Goal: Check status: Check status

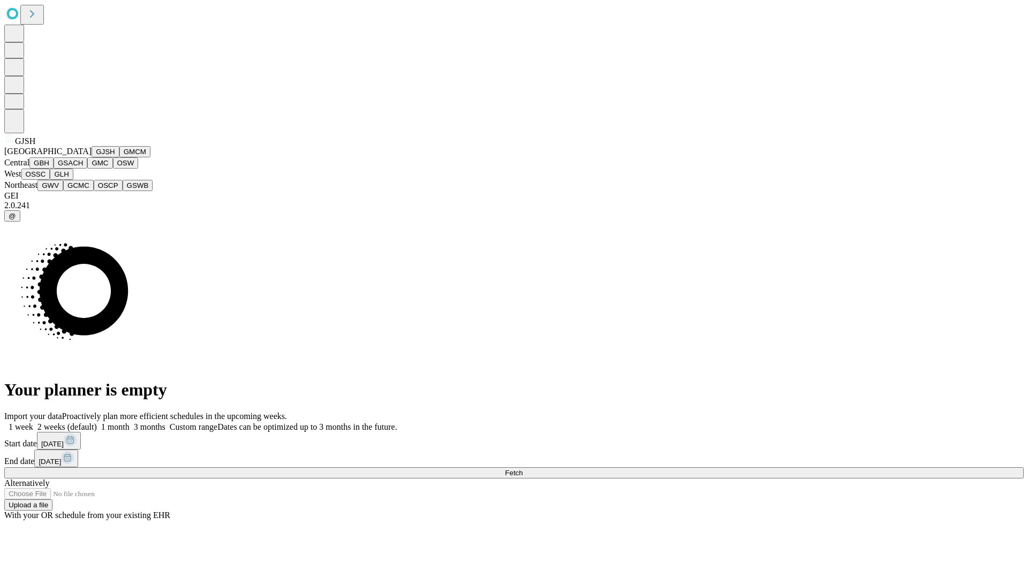
click at [92, 157] on button "GJSH" at bounding box center [106, 151] width 28 height 11
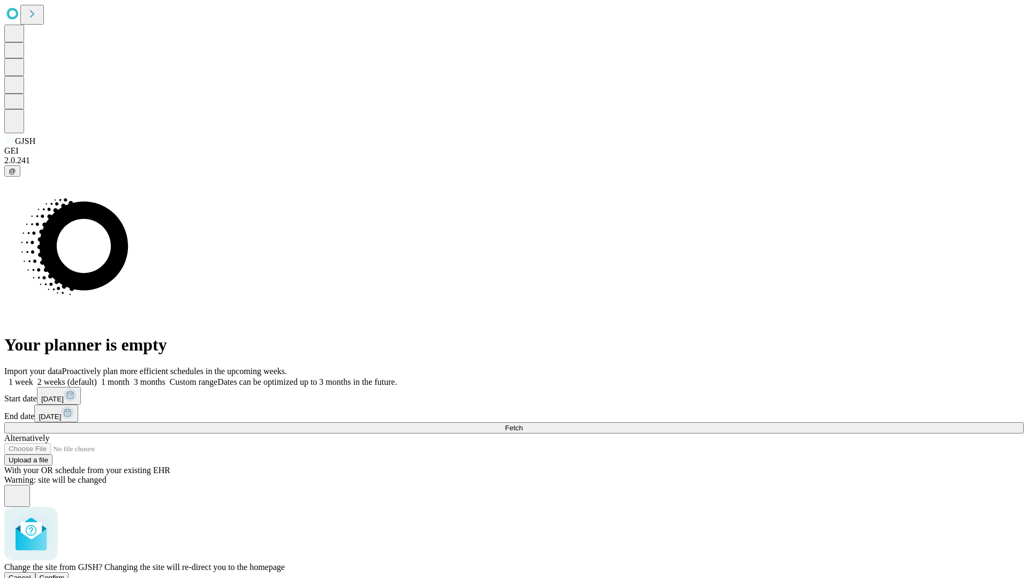
click at [65, 574] on span "Confirm" at bounding box center [52, 578] width 25 height 8
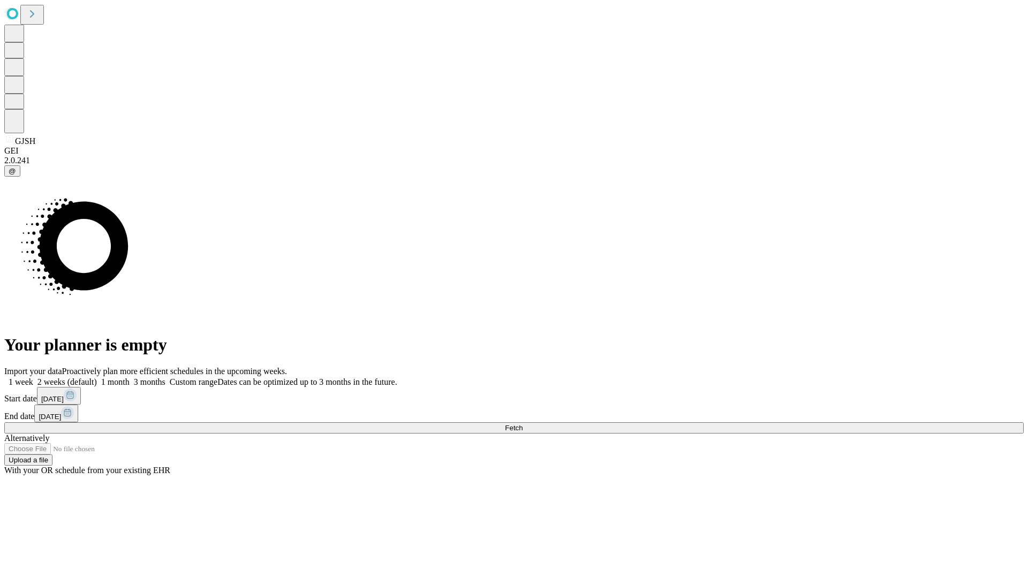
click at [33, 378] on label "1 week" at bounding box center [18, 382] width 29 height 9
click at [523, 424] on span "Fetch" at bounding box center [514, 428] width 18 height 8
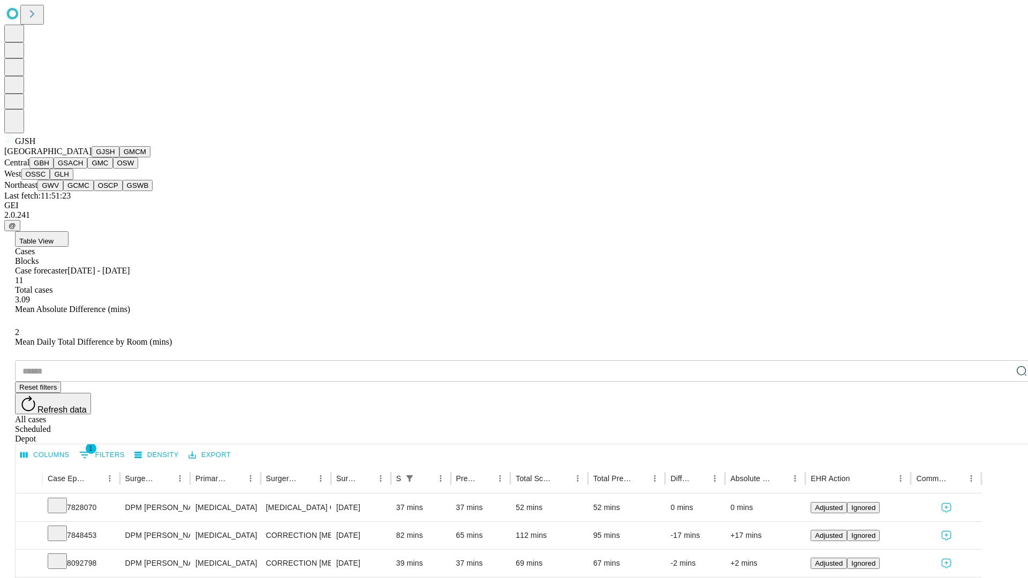
click at [119, 157] on button "GMCM" at bounding box center [134, 151] width 31 height 11
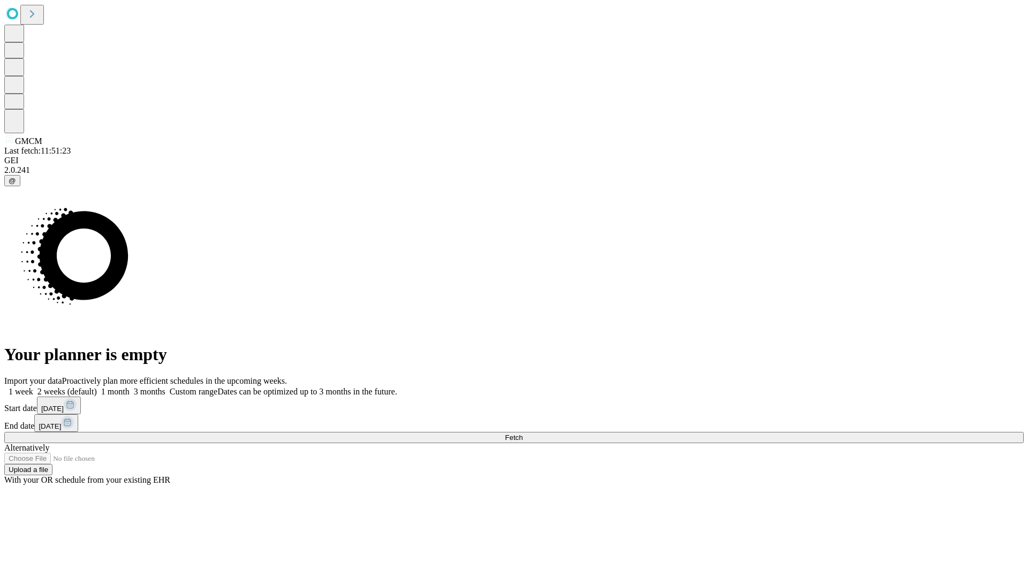
click at [33, 387] on label "1 week" at bounding box center [18, 391] width 29 height 9
click at [523, 434] on span "Fetch" at bounding box center [514, 438] width 18 height 8
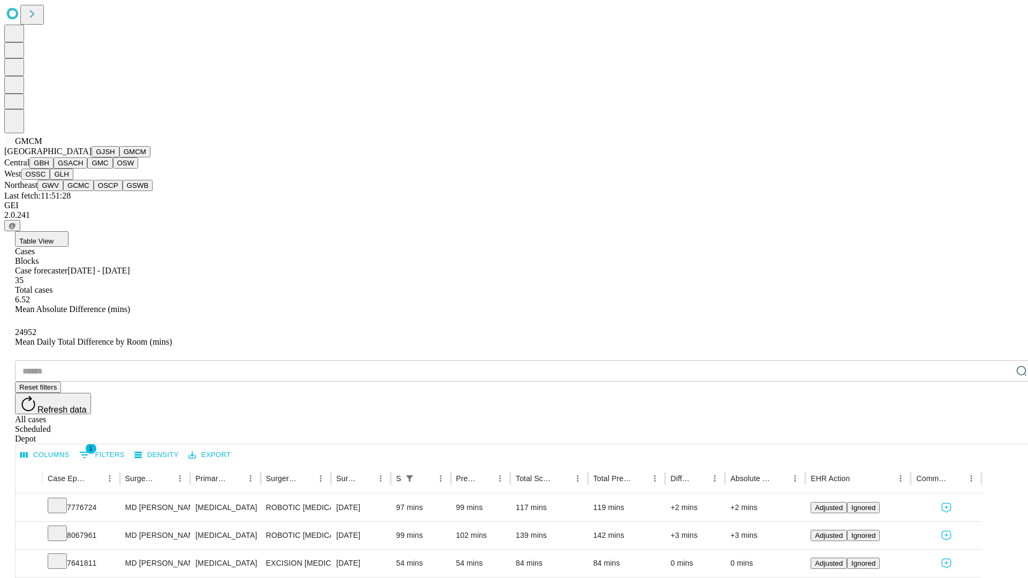
click at [54, 169] on button "GBH" at bounding box center [41, 162] width 24 height 11
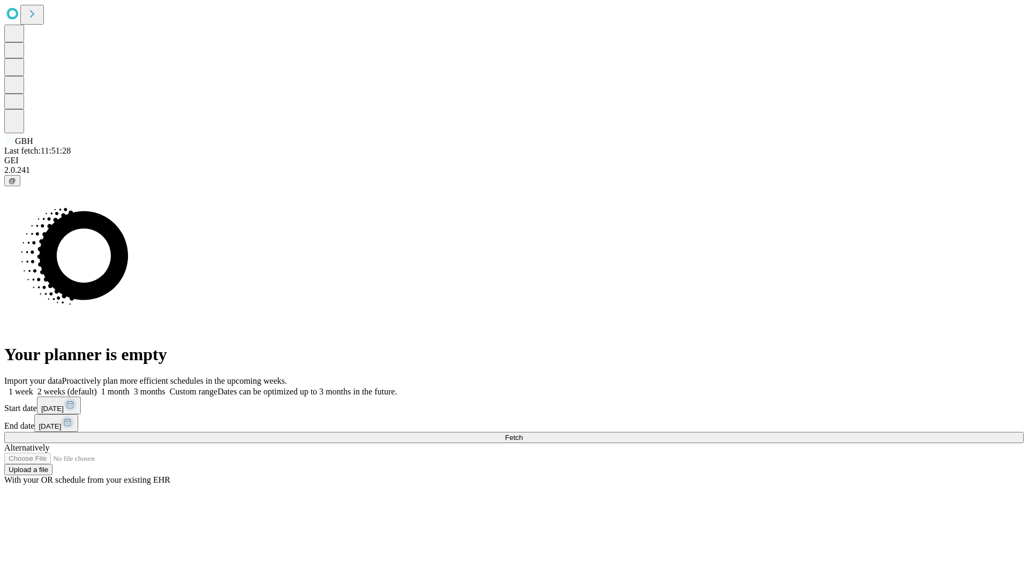
click at [523, 434] on span "Fetch" at bounding box center [514, 438] width 18 height 8
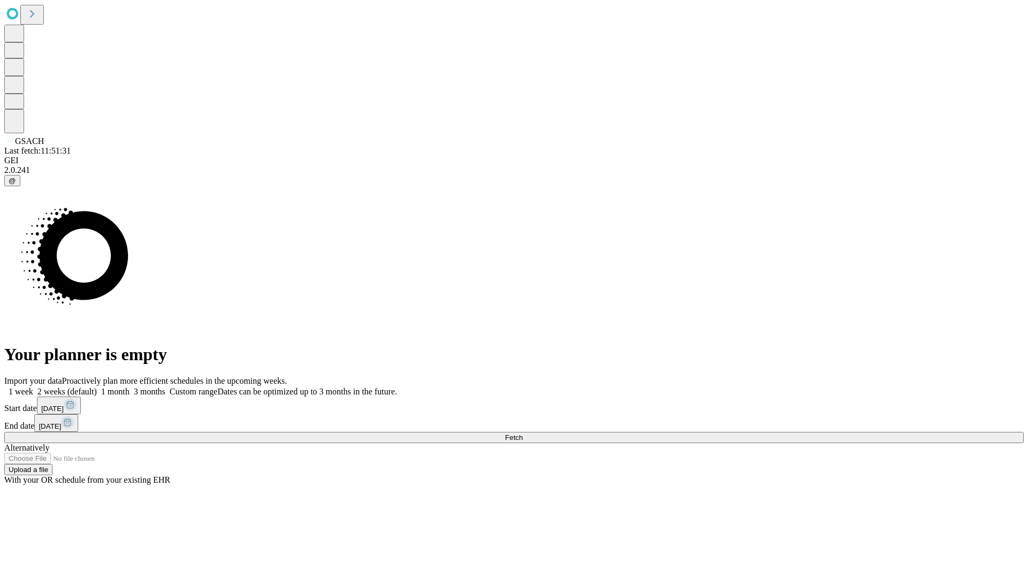
click at [33, 387] on label "1 week" at bounding box center [18, 391] width 29 height 9
click at [523, 434] on span "Fetch" at bounding box center [514, 438] width 18 height 8
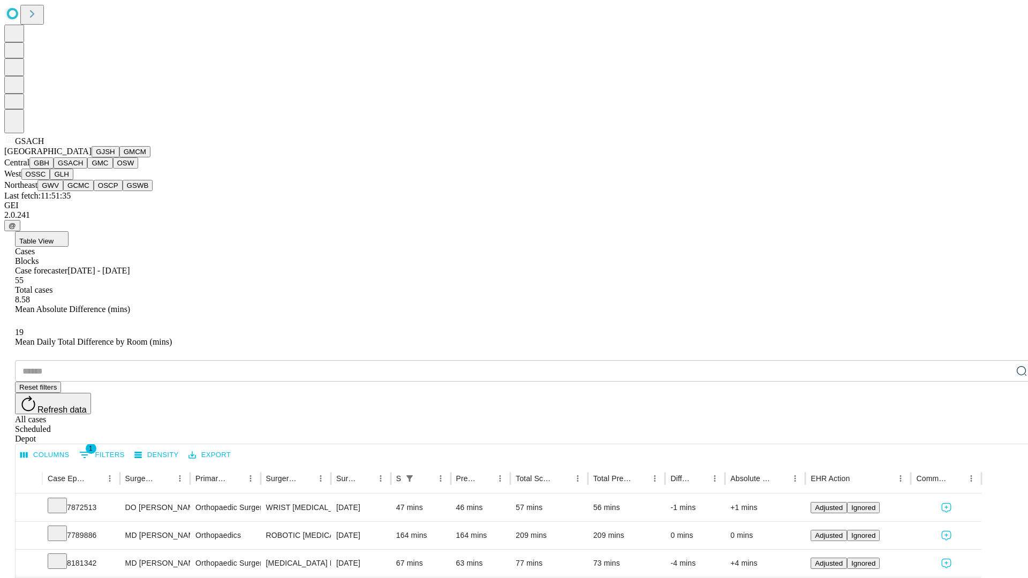
click at [87, 169] on button "GMC" at bounding box center [99, 162] width 25 height 11
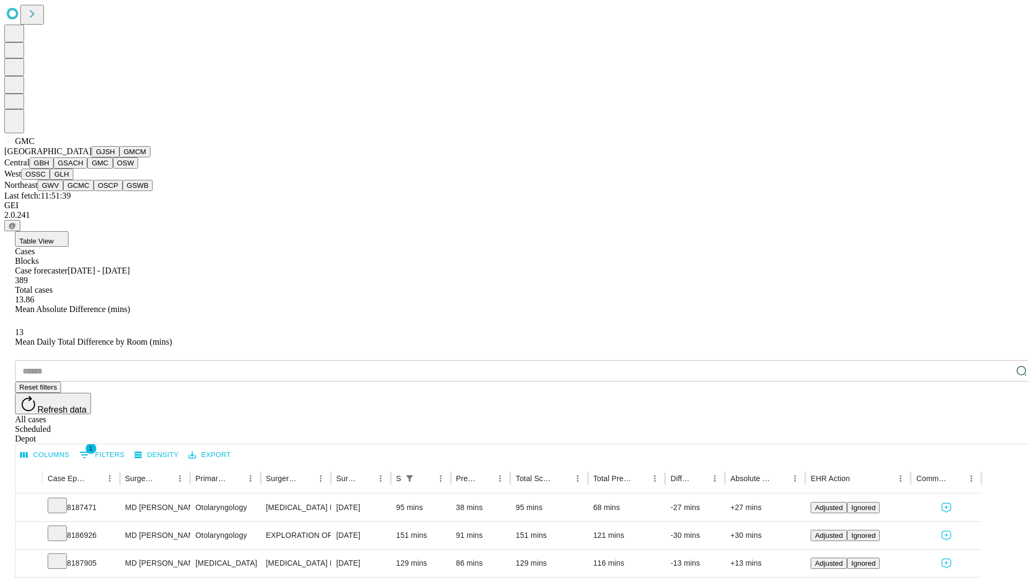
click at [113, 169] on button "OSW" at bounding box center [126, 162] width 26 height 11
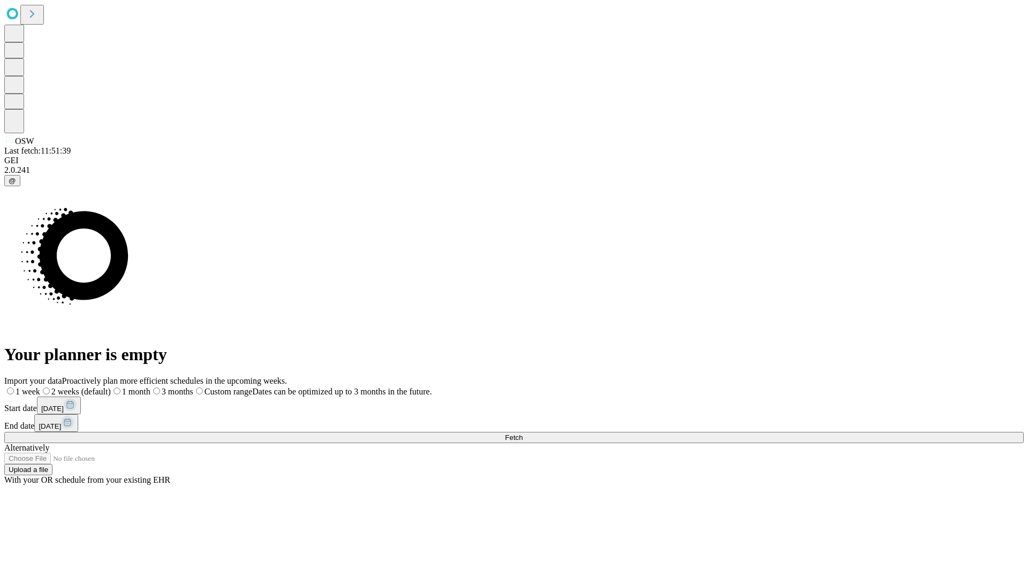
click at [40, 387] on label "1 week" at bounding box center [22, 391] width 36 height 9
click at [523, 434] on span "Fetch" at bounding box center [514, 438] width 18 height 8
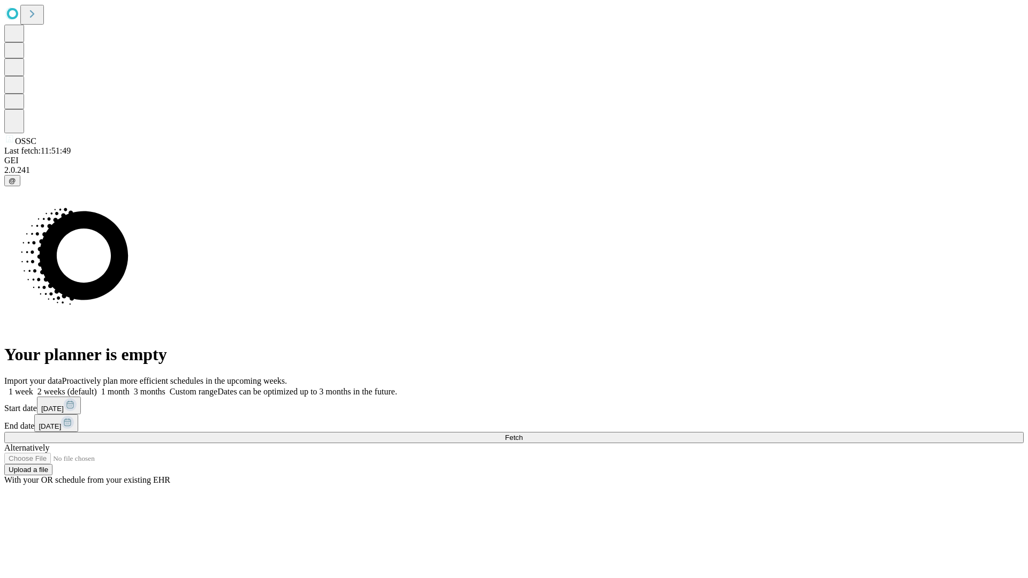
click at [33, 387] on label "1 week" at bounding box center [18, 391] width 29 height 9
click at [523, 434] on span "Fetch" at bounding box center [514, 438] width 18 height 8
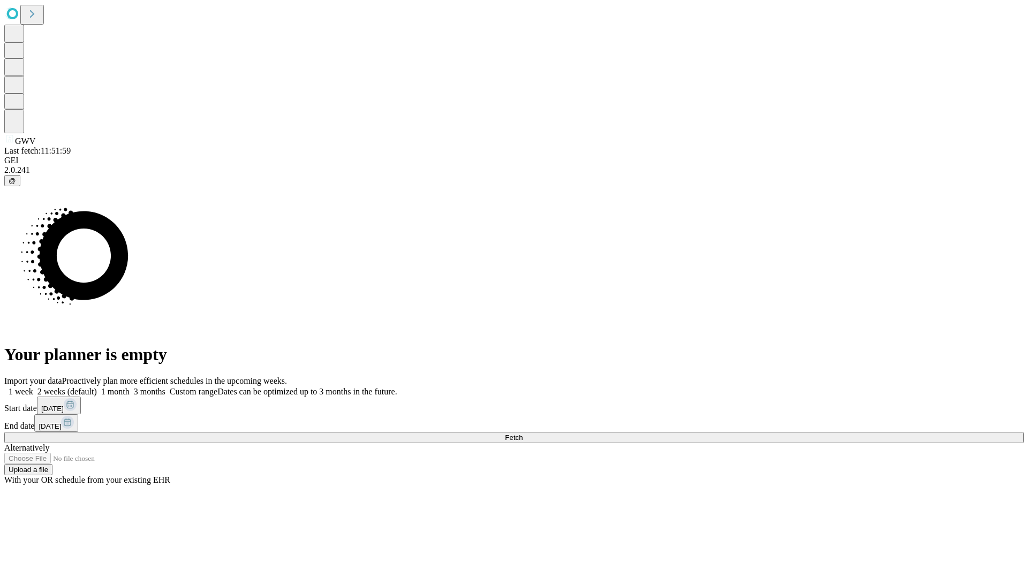
click at [523, 434] on span "Fetch" at bounding box center [514, 438] width 18 height 8
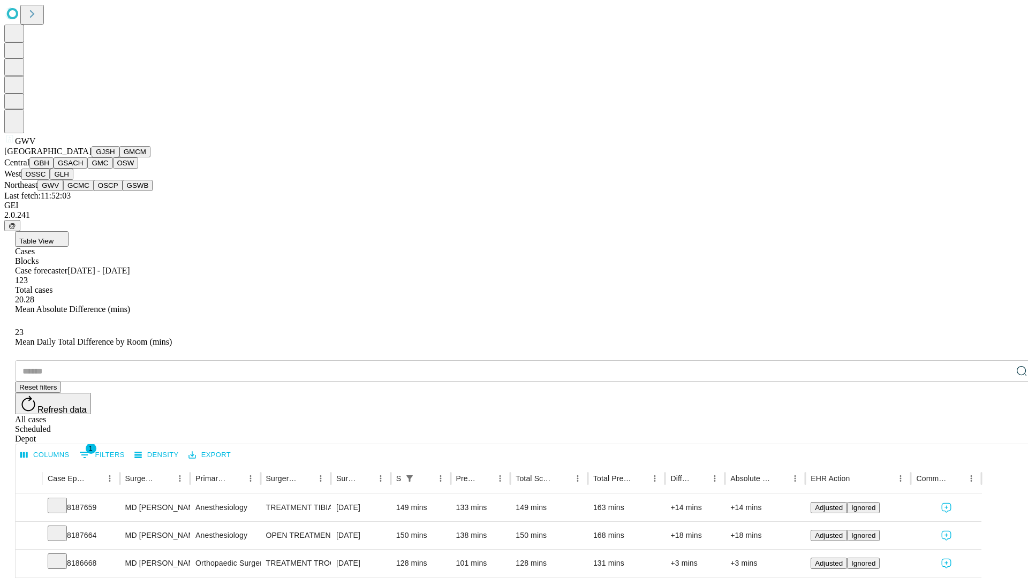
click at [83, 191] on button "GCMC" at bounding box center [78, 185] width 31 height 11
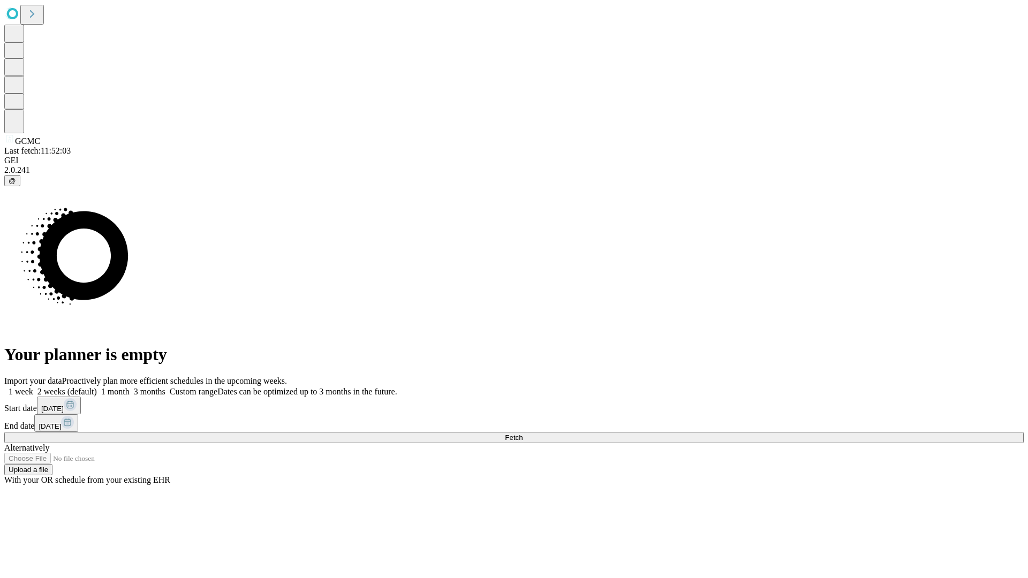
click at [33, 387] on label "1 week" at bounding box center [18, 391] width 29 height 9
click at [523, 434] on span "Fetch" at bounding box center [514, 438] width 18 height 8
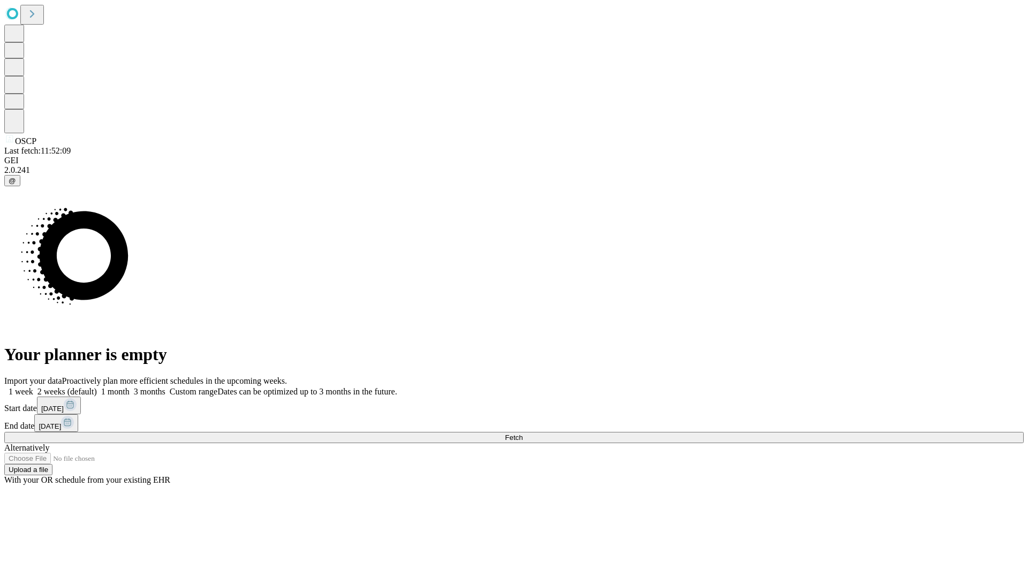
click at [523, 434] on span "Fetch" at bounding box center [514, 438] width 18 height 8
